Goal: Task Accomplishment & Management: Manage account settings

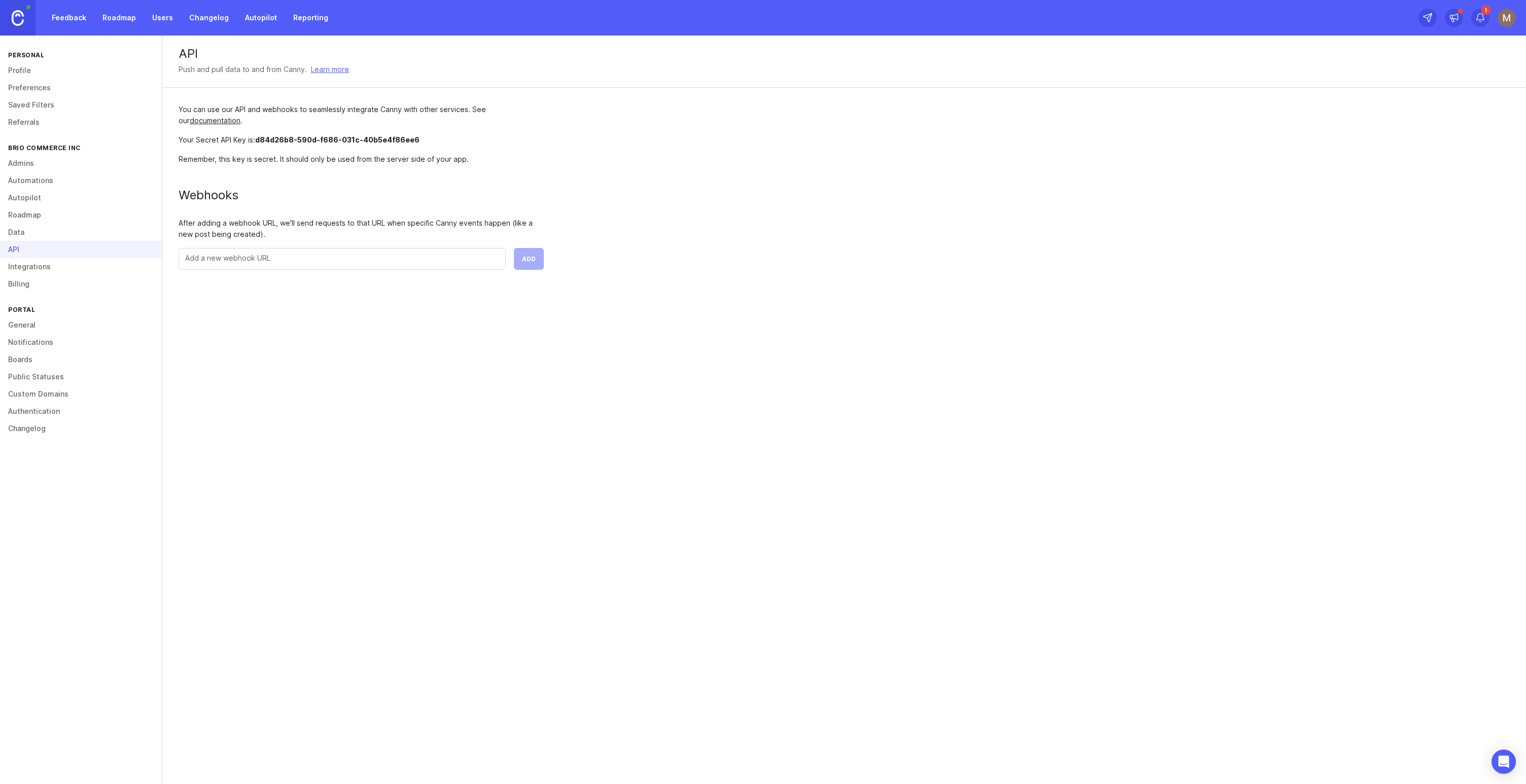
click at [20, 20] on img at bounding box center [18, 18] width 12 height 16
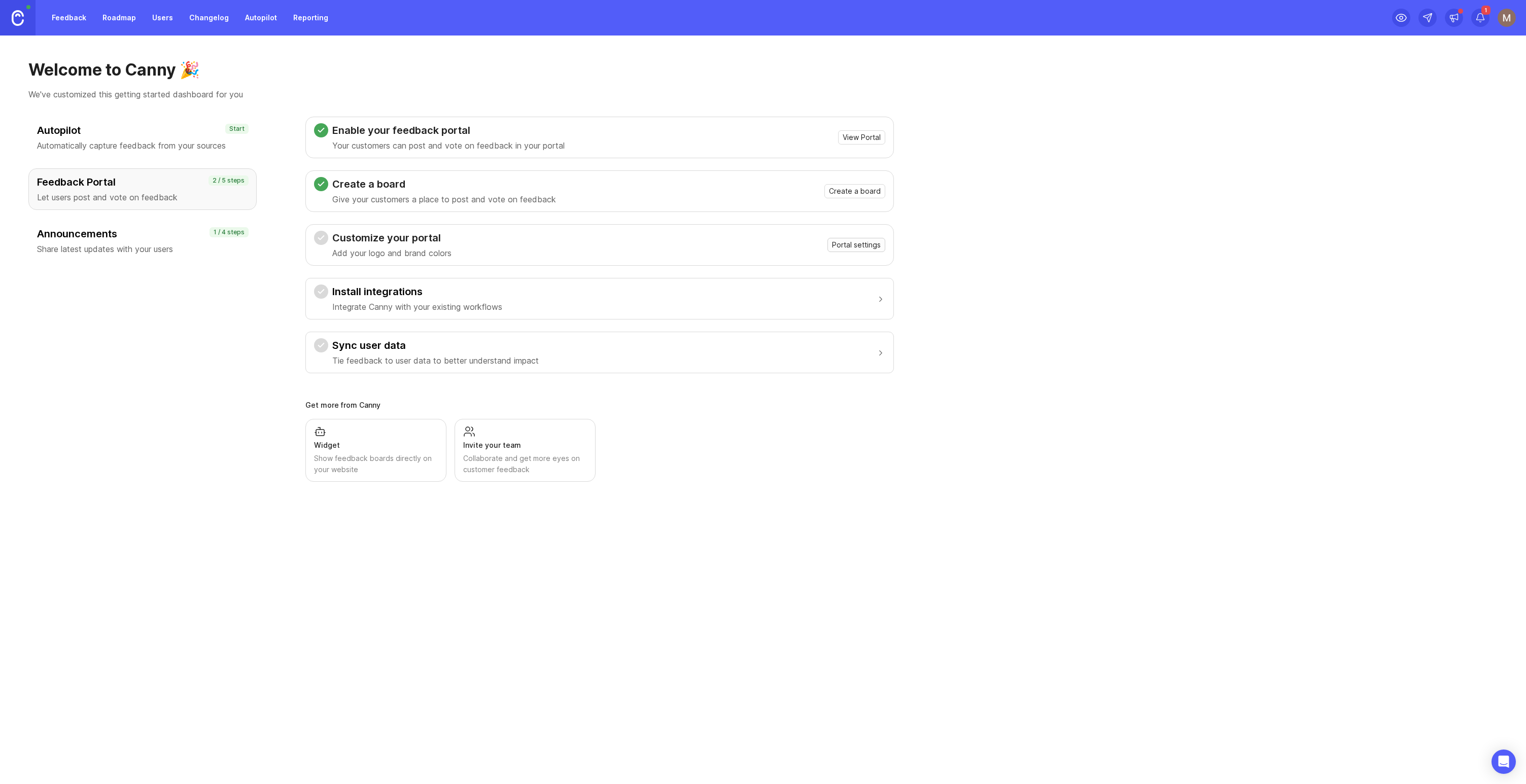
click at [853, 248] on span "Portal settings" at bounding box center [856, 245] width 49 height 10
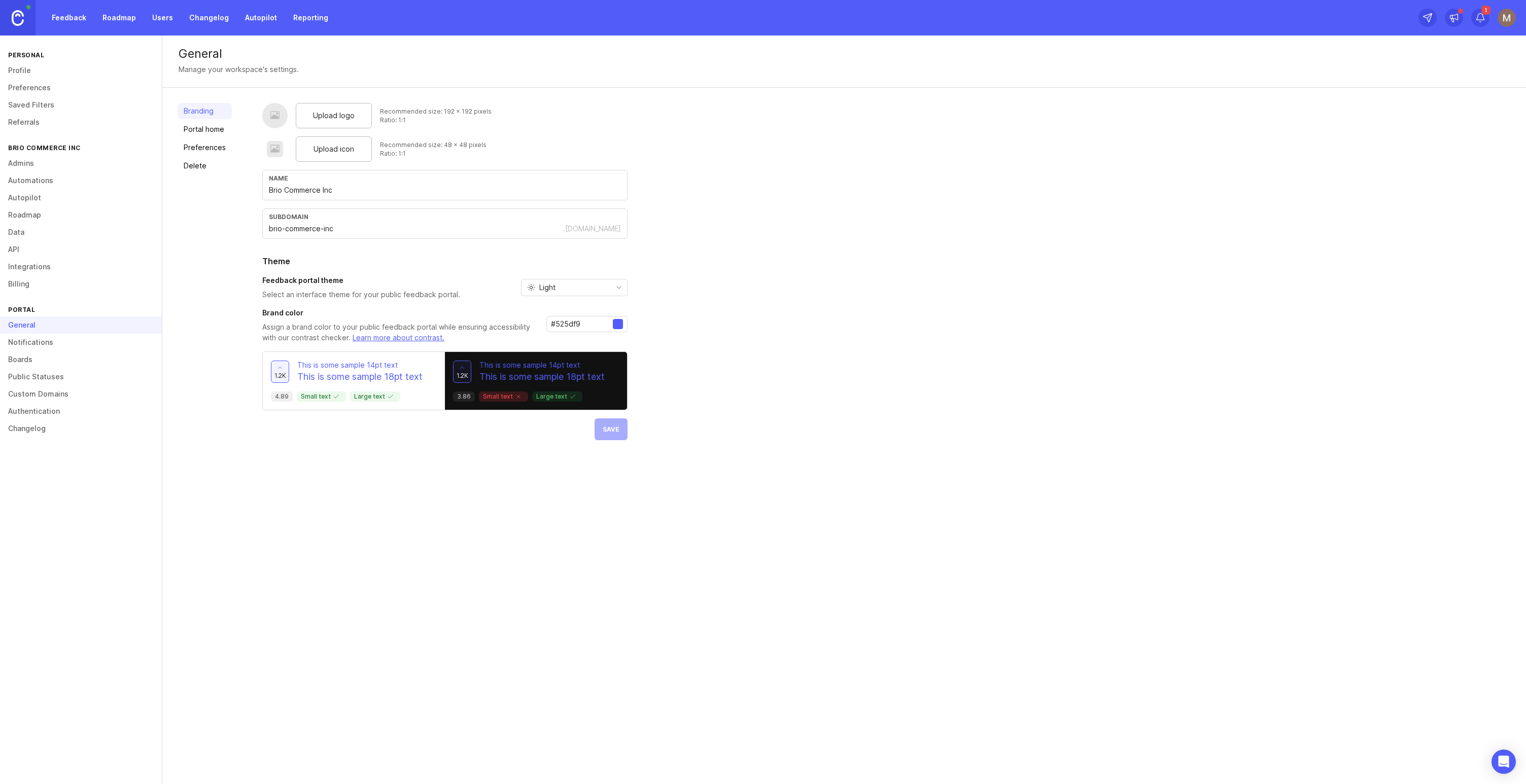
click at [203, 133] on link "Portal home" at bounding box center [205, 129] width 54 height 16
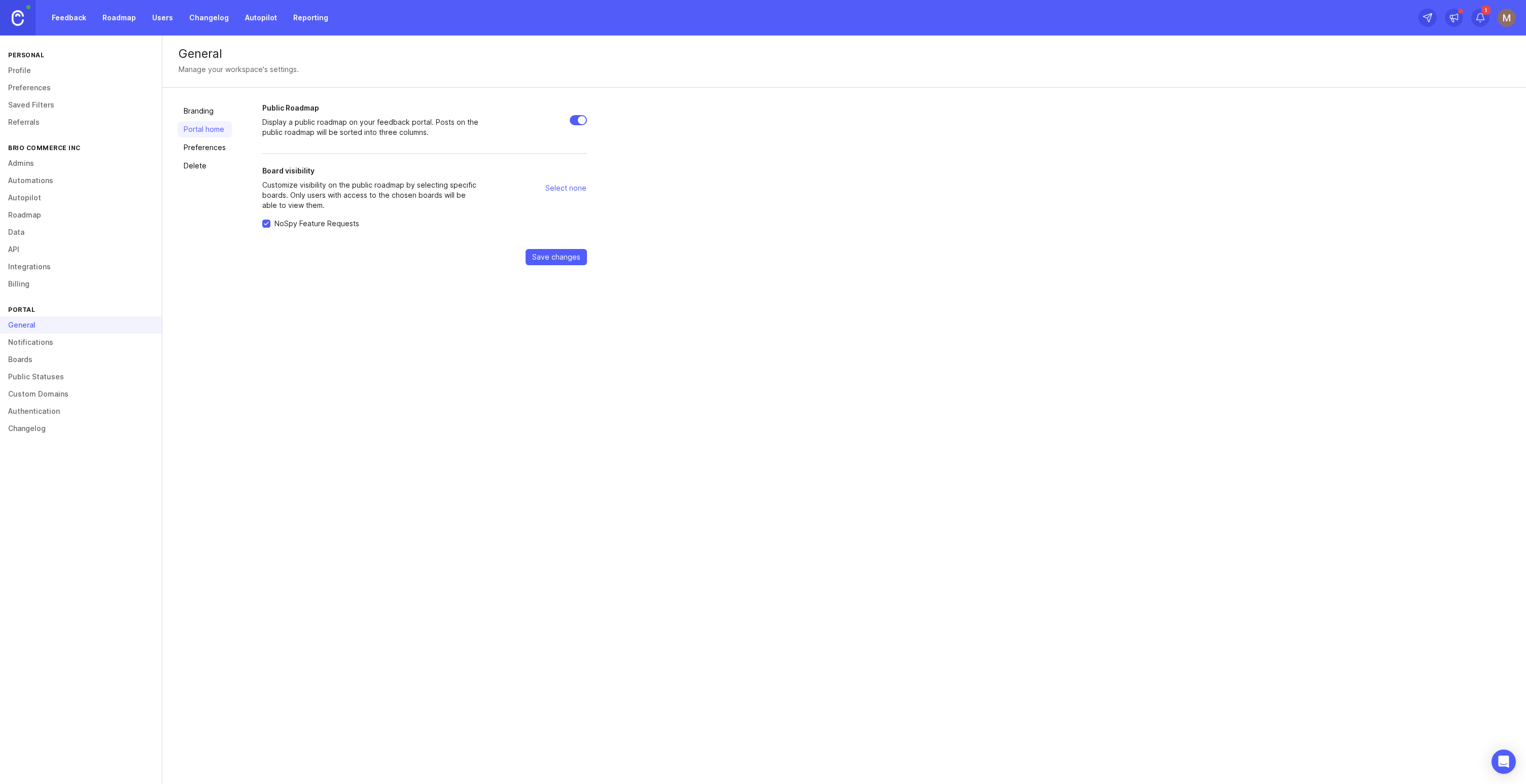
click at [82, 21] on link "Feedback" at bounding box center [69, 18] width 47 height 18
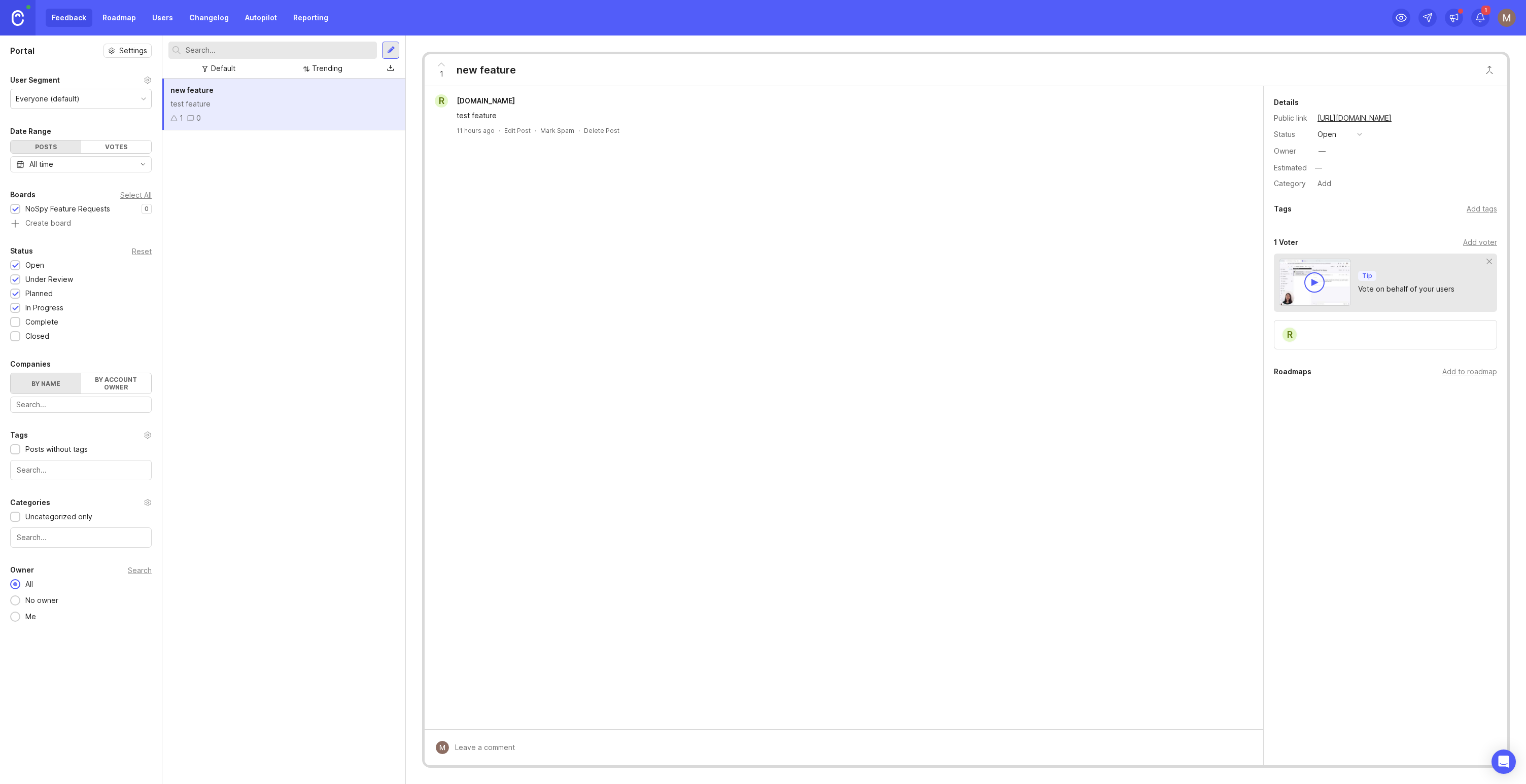
click at [110, 23] on link "Roadmap" at bounding box center [119, 18] width 46 height 18
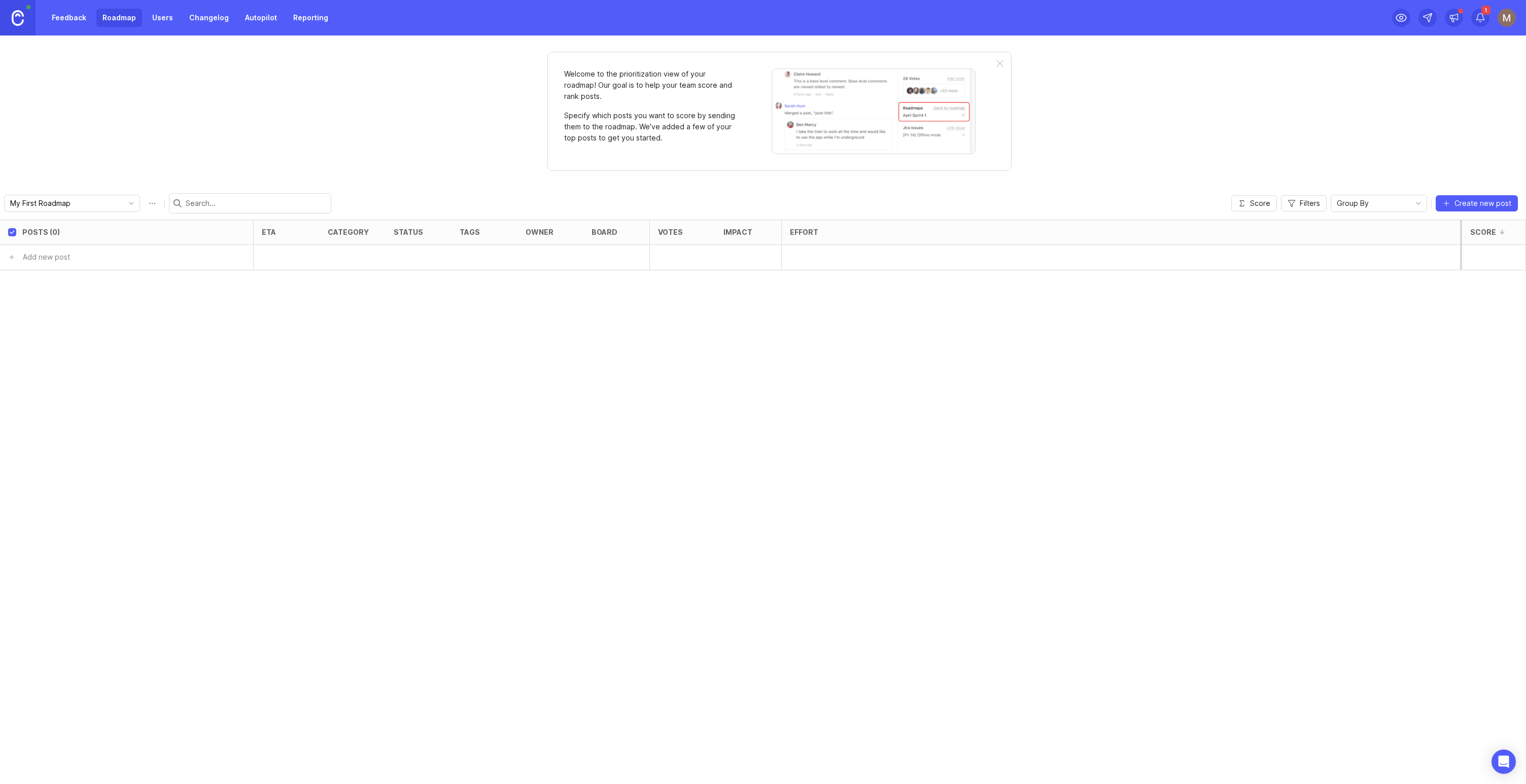
click at [24, 23] on link at bounding box center [18, 18] width 36 height 36
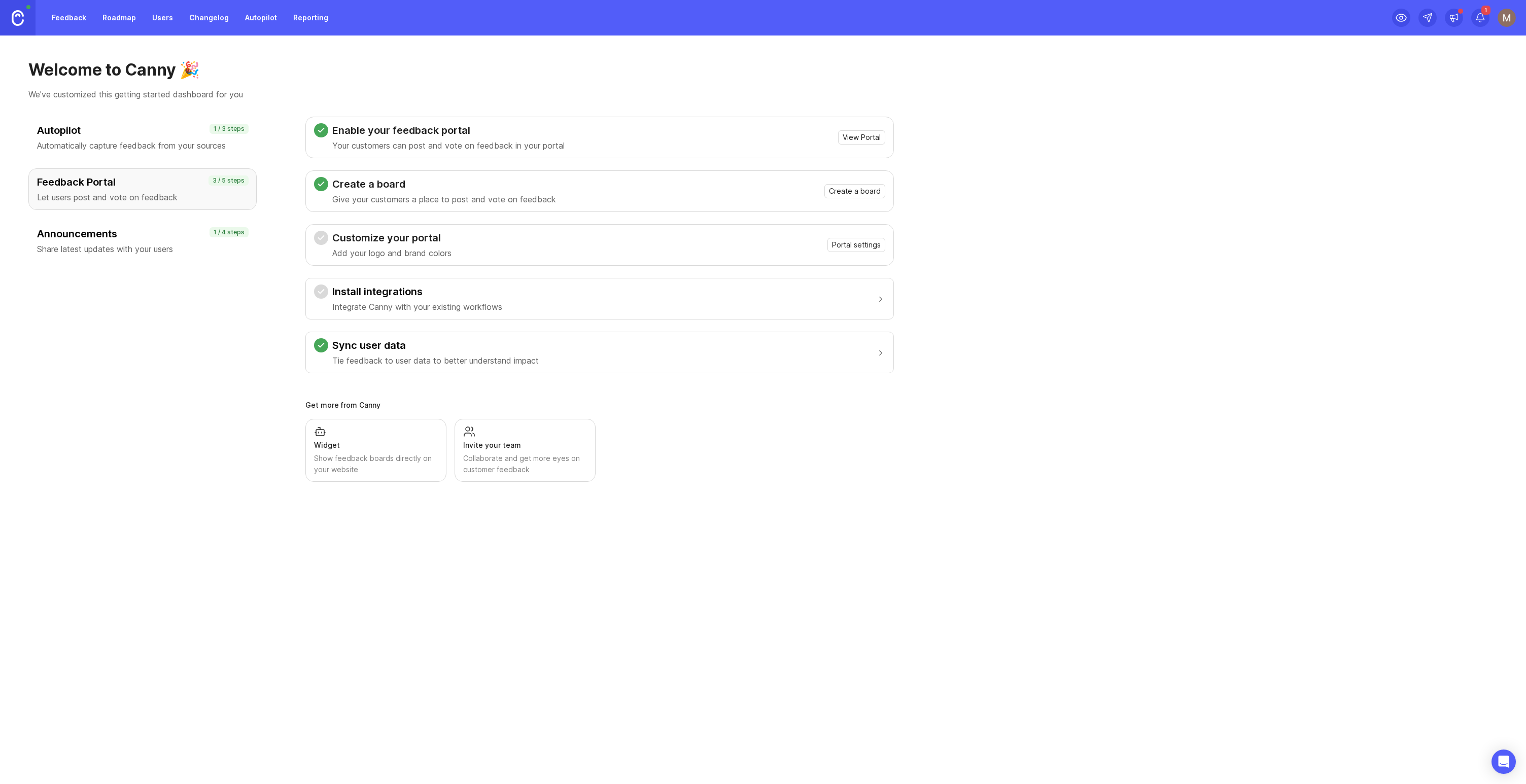
drag, startPoint x: 354, startPoint y: 200, endPoint x: 358, endPoint y: 196, distance: 5.7
click at [354, 200] on p "Give your customers a place to post and vote on feedback" at bounding box center [444, 199] width 224 height 12
click at [870, 189] on span "Create a board" at bounding box center [854, 191] width 52 height 10
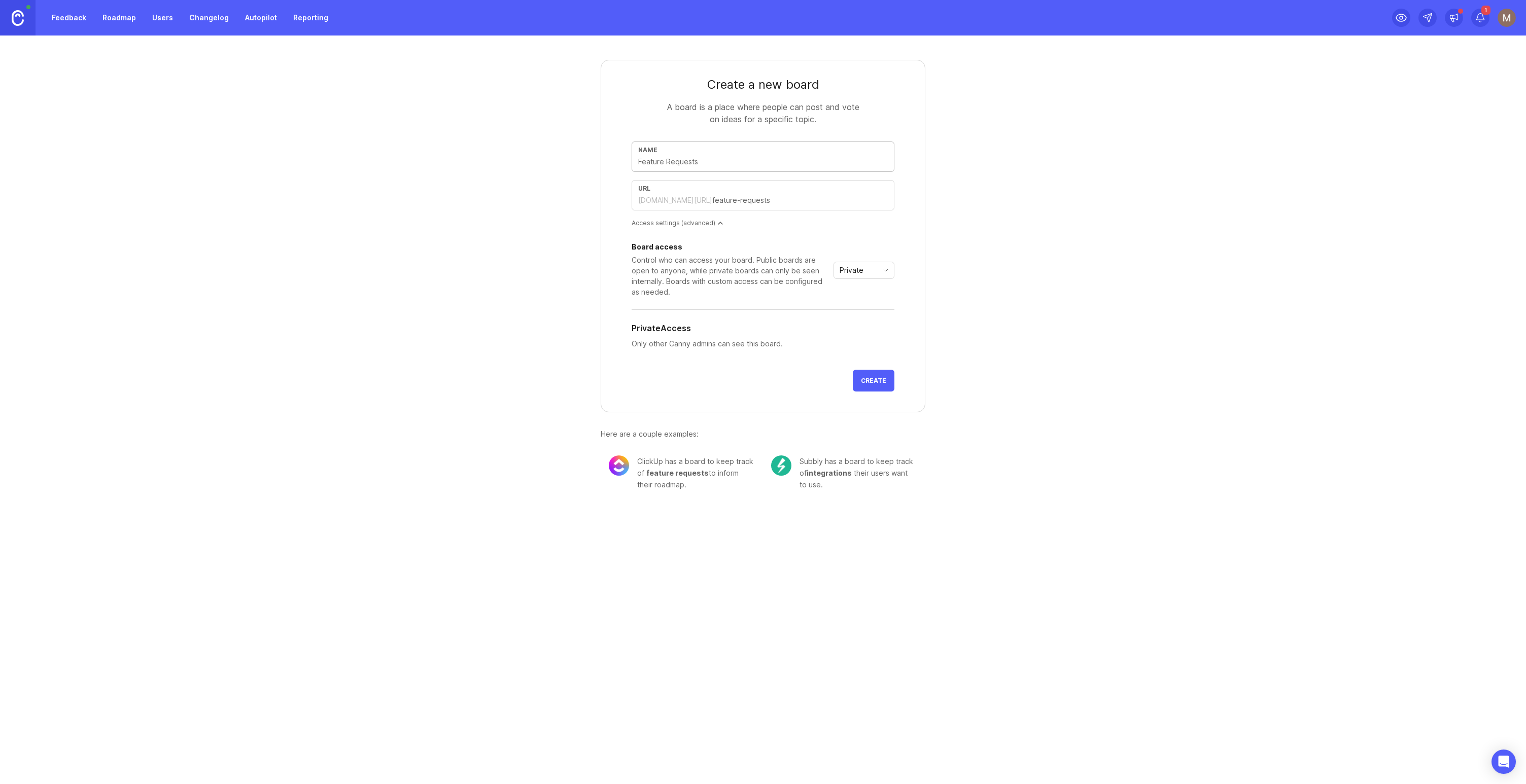
click at [129, 21] on link "Roadmap" at bounding box center [119, 18] width 46 height 18
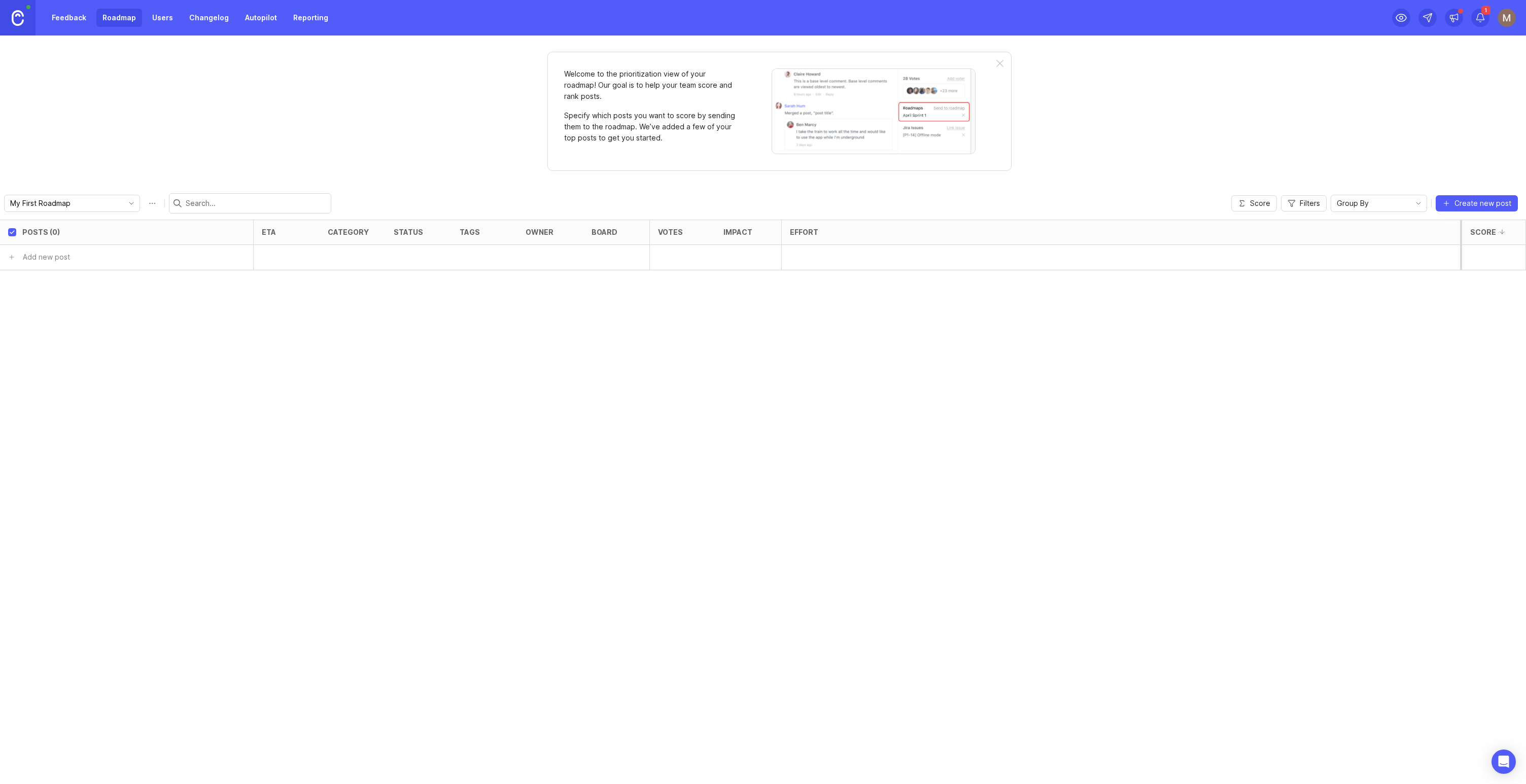
click at [82, 21] on link "Feedback" at bounding box center [69, 18] width 47 height 18
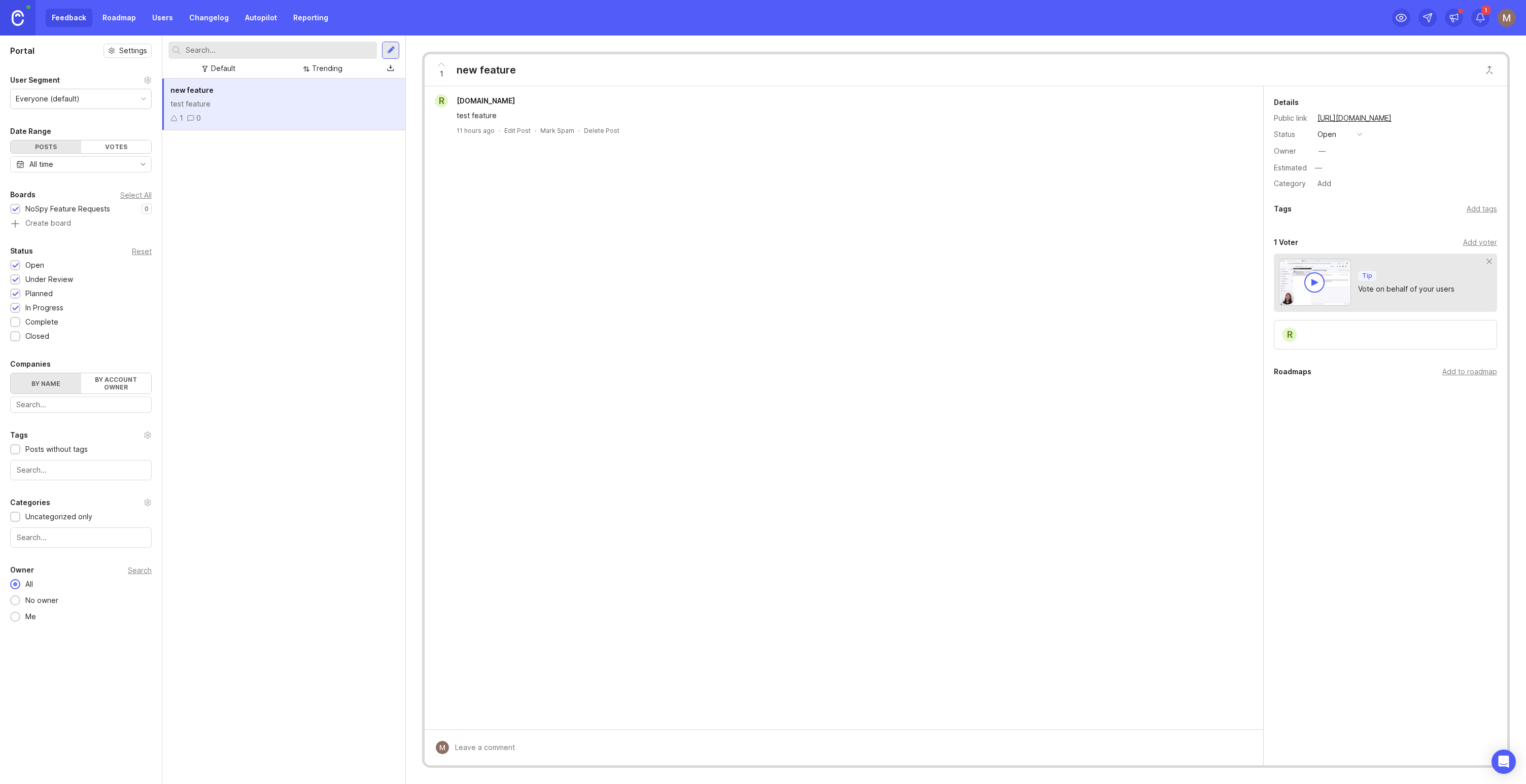
click at [51, 208] on div "NoSpy Feature Requests" at bounding box center [68, 208] width 85 height 11
